Goal: Obtain resource: Download file/media

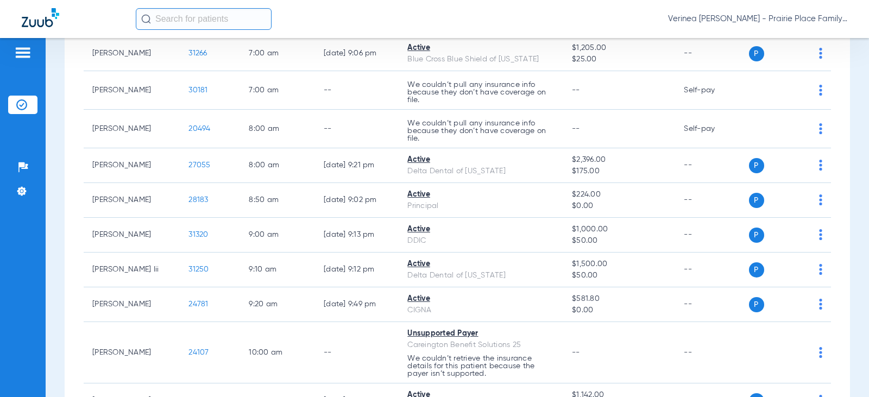
scroll to position [272, 0]
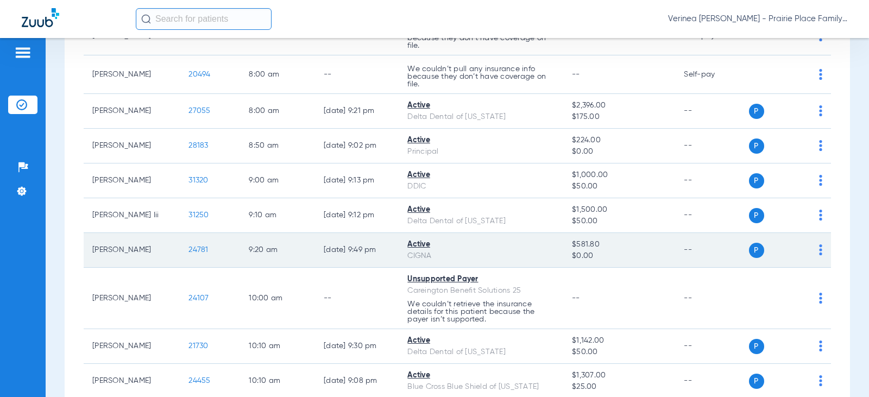
click at [190, 253] on span "24781" at bounding box center [198, 250] width 20 height 8
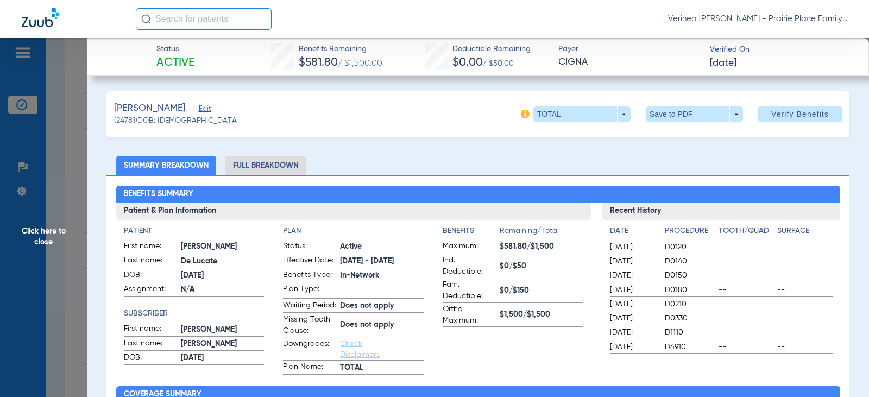
click at [279, 180] on div "Benefits Summary Patient & Plan Information Patient First name: [PERSON_NAME] L…" at bounding box center [477, 385] width 743 height 420
click at [279, 169] on li "Full Breakdown" at bounding box center [265, 165] width 80 height 19
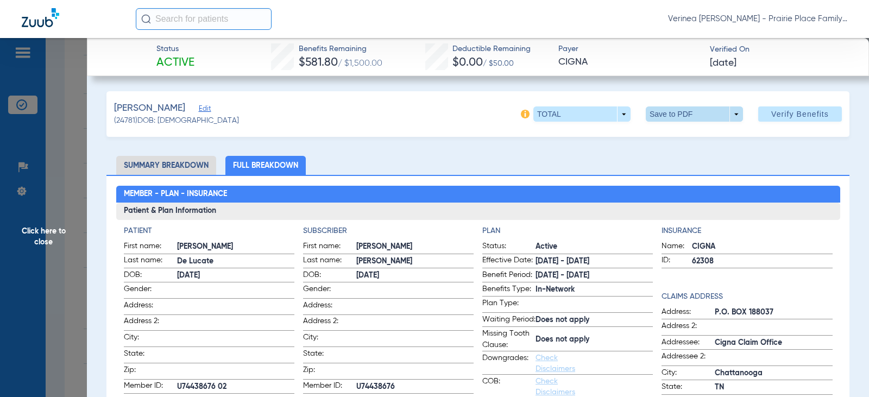
click at [651, 119] on span at bounding box center [694, 113] width 97 height 15
click at [653, 146] on button "insert_drive_file Save to PDF" at bounding box center [679, 136] width 82 height 22
click at [45, 239] on span "Click here to close" at bounding box center [43, 236] width 87 height 397
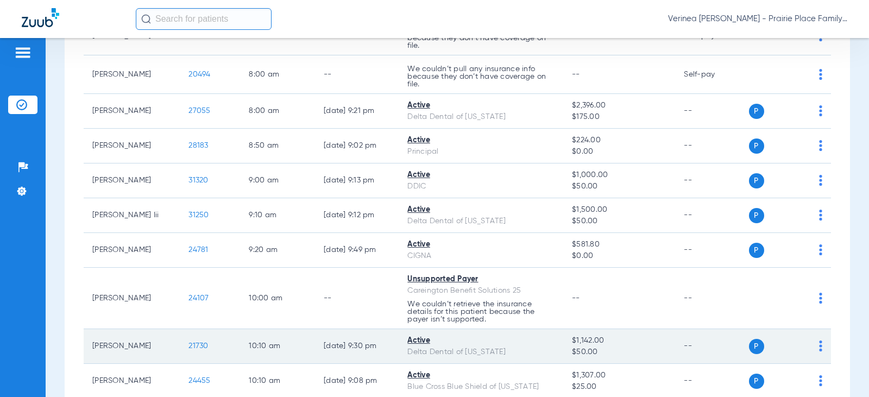
click at [195, 339] on td "21730" at bounding box center [210, 346] width 60 height 35
click at [192, 348] on span "21730" at bounding box center [198, 346] width 20 height 8
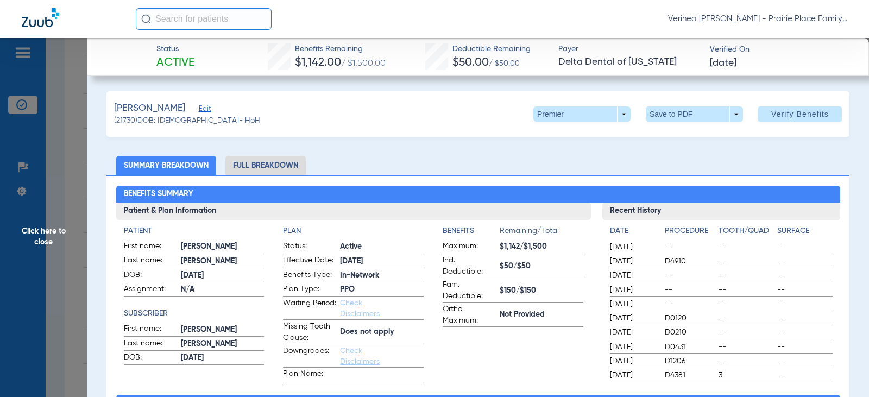
click at [241, 163] on li "Full Breakdown" at bounding box center [265, 165] width 80 height 19
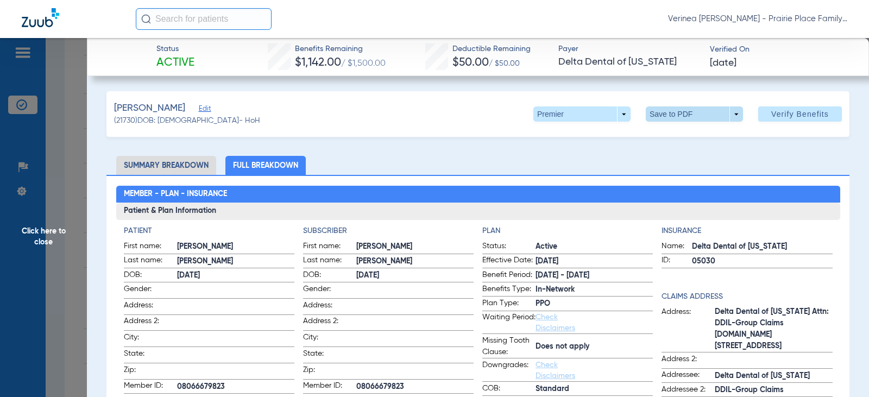
click at [672, 112] on span at bounding box center [694, 113] width 97 height 15
click at [666, 142] on button "insert_drive_file Save to PDF" at bounding box center [679, 136] width 82 height 22
click at [53, 238] on span "Click here to close" at bounding box center [43, 236] width 87 height 397
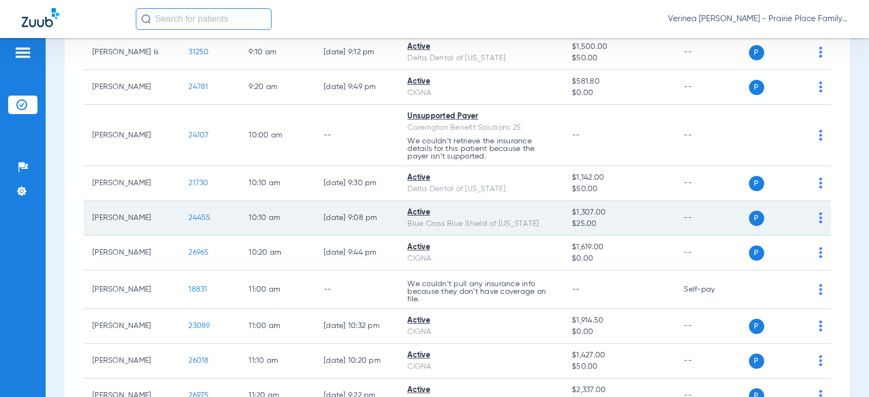
scroll to position [489, 0]
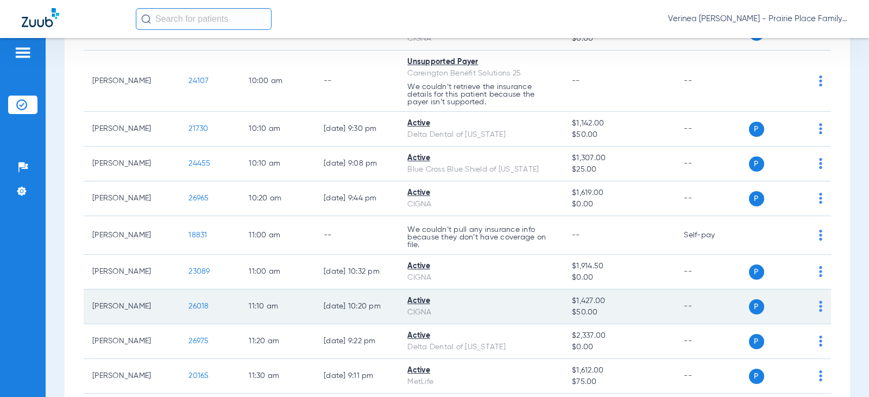
click at [192, 307] on span "26018" at bounding box center [198, 307] width 20 height 8
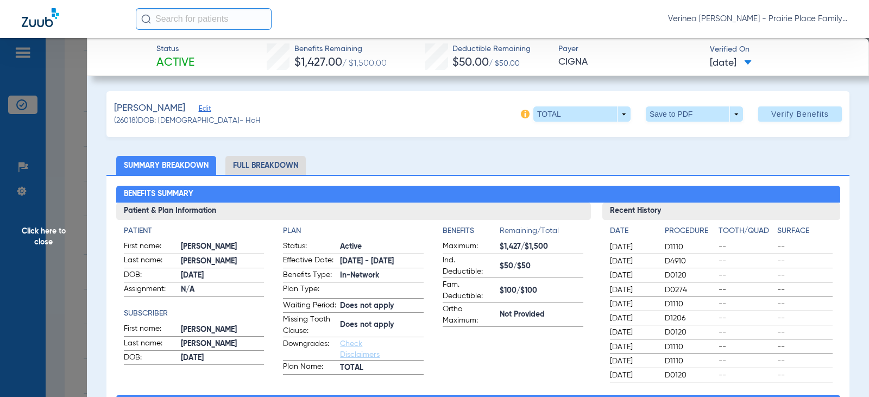
click at [280, 169] on li "Full Breakdown" at bounding box center [265, 165] width 80 height 19
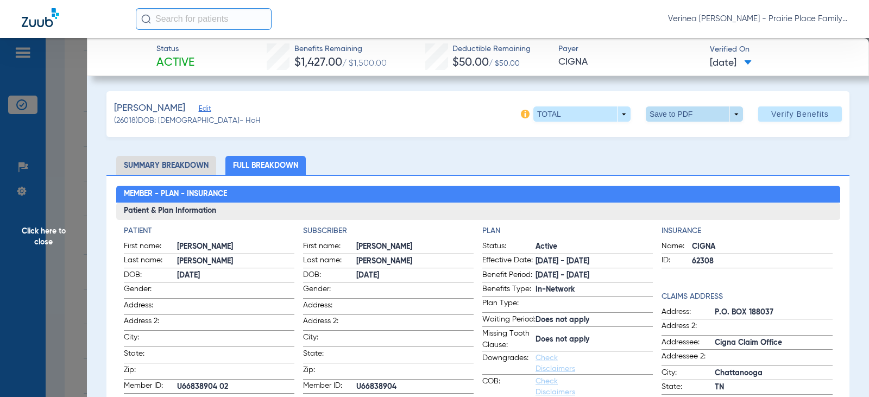
click at [667, 116] on span at bounding box center [694, 113] width 97 height 15
click at [662, 128] on button "insert_drive_file Save to PDF" at bounding box center [679, 136] width 82 height 22
click at [42, 246] on span "Click here to close" at bounding box center [43, 236] width 87 height 397
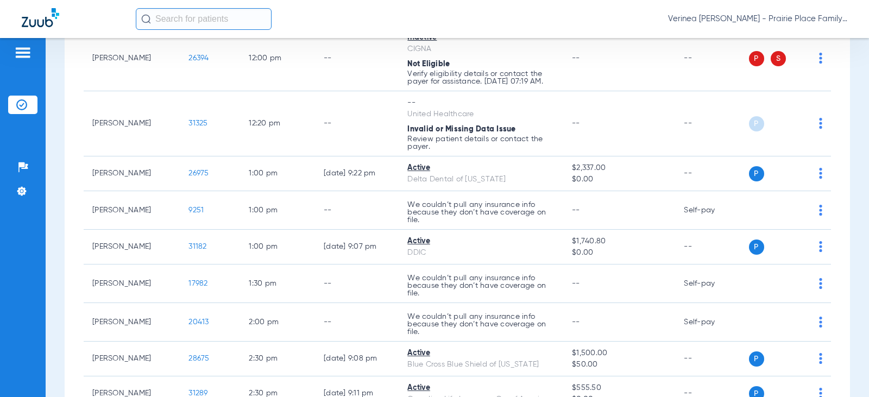
scroll to position [869, 0]
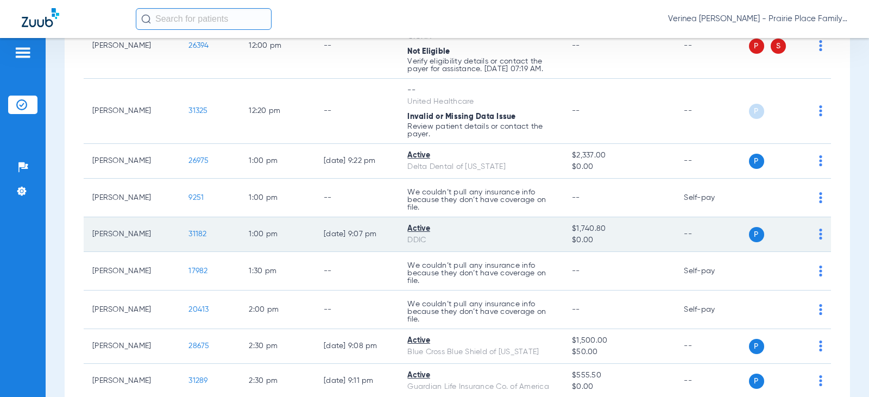
click at [188, 236] on span "31182" at bounding box center [197, 234] width 18 height 8
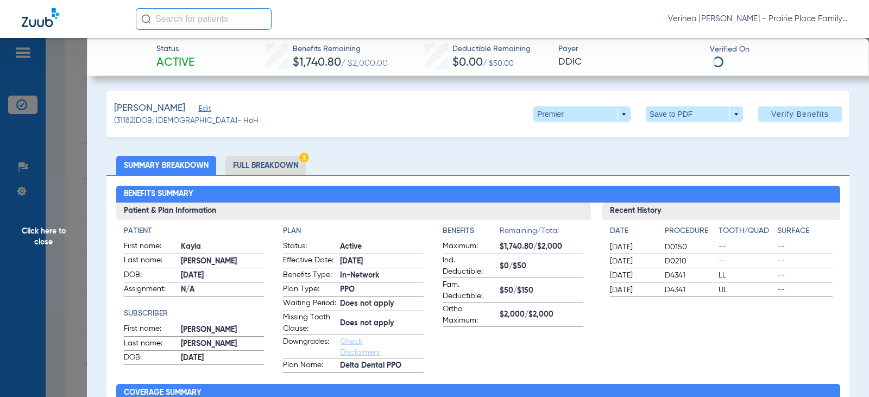
click at [252, 168] on li "Full Breakdown" at bounding box center [265, 165] width 80 height 19
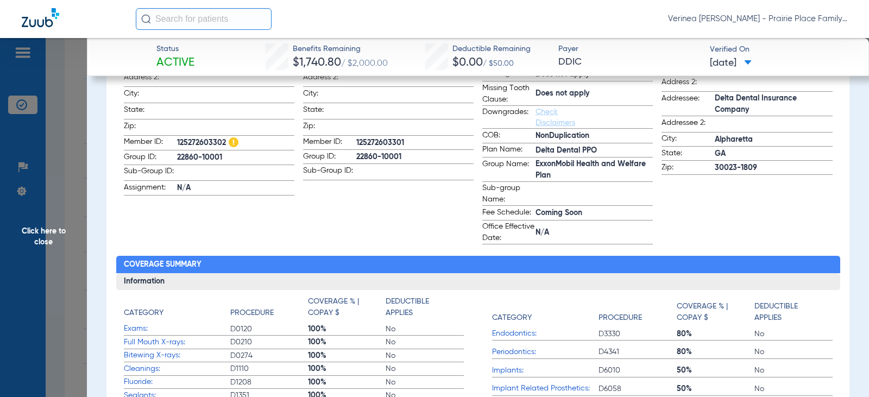
scroll to position [0, 0]
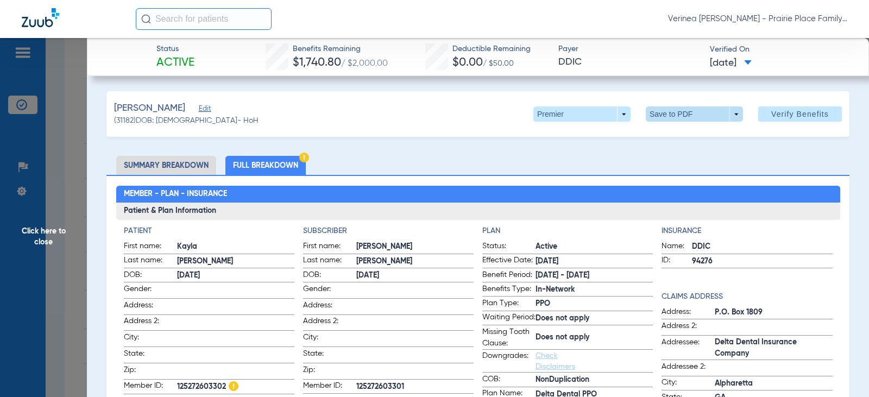
click at [682, 116] on span at bounding box center [695, 114] width 26 height 26
click at [673, 141] on button "insert_drive_file Save to PDF" at bounding box center [679, 136] width 82 height 22
click at [27, 234] on span "Click here to close" at bounding box center [43, 236] width 87 height 397
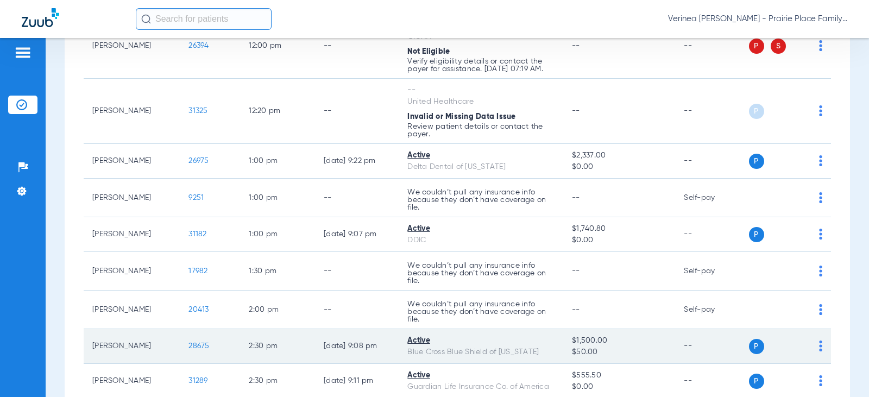
click at [197, 343] on span "28675" at bounding box center [198, 346] width 21 height 8
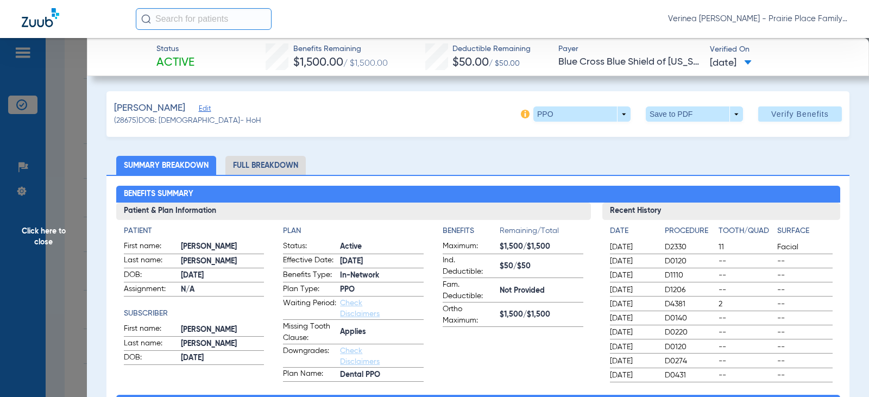
click at [246, 167] on li "Full Breakdown" at bounding box center [265, 165] width 80 height 19
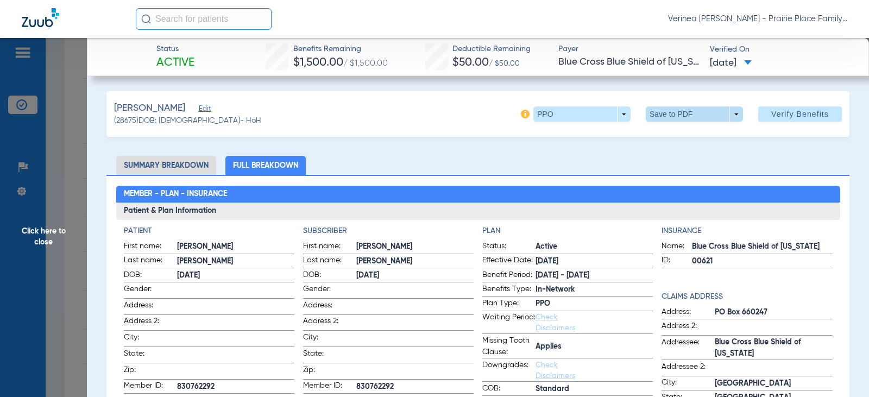
click at [667, 114] on span at bounding box center [694, 113] width 97 height 15
click at [659, 131] on mat-icon "insert_drive_file" at bounding box center [653, 135] width 13 height 13
click at [41, 226] on span "Click here to close" at bounding box center [43, 236] width 87 height 397
